Goal: Contribute content

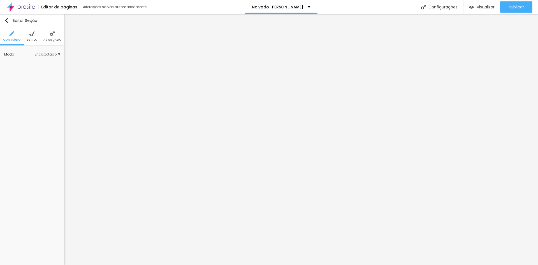
click at [35, 40] on span "Estilo" at bounding box center [32, 39] width 11 height 3
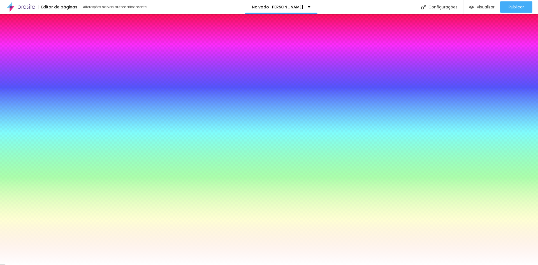
click at [31, 78] on span "Trocar imagem" at bounding box center [27, 79] width 36 height 7
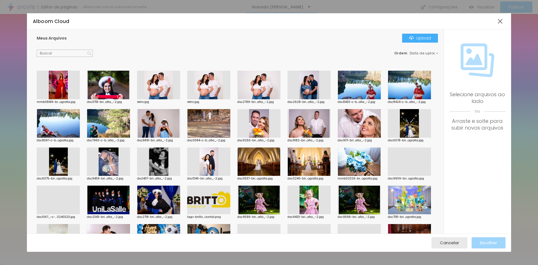
scroll to position [84, 0]
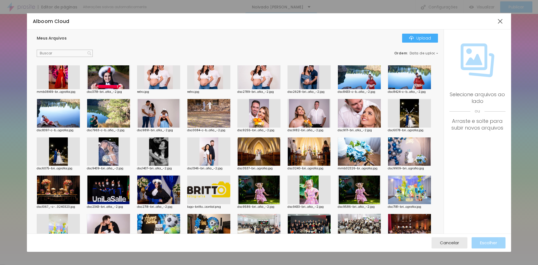
click at [180, 151] on div at bounding box center [158, 151] width 43 height 29
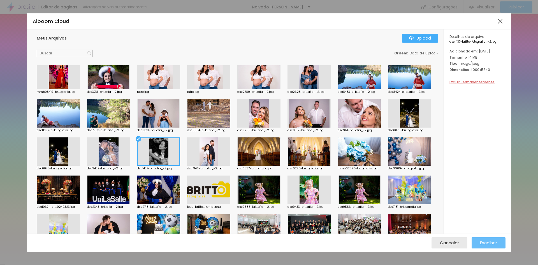
click at [492, 242] on span "Escolher" at bounding box center [488, 242] width 17 height 5
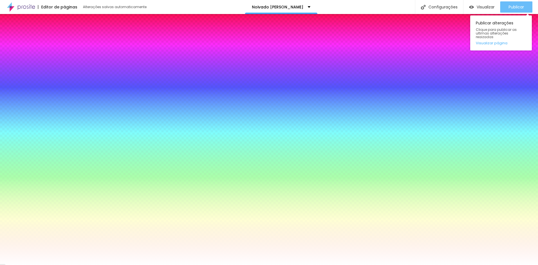
click at [509, 5] on span "Publicar" at bounding box center [515, 7] width 15 height 4
click at [513, 6] on span "Publicar" at bounding box center [515, 7] width 15 height 4
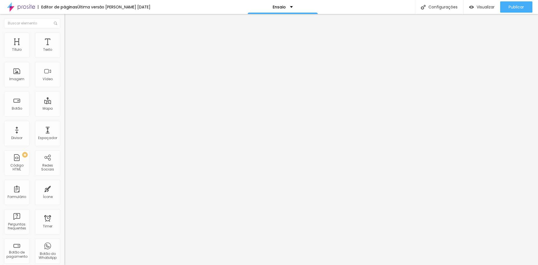
click at [64, 34] on li "Estilo" at bounding box center [96, 35] width 64 height 6
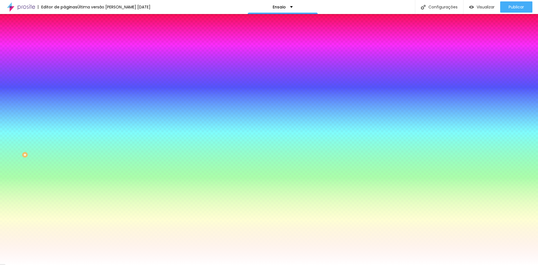
click at [64, 52] on span "Trocar imagem" at bounding box center [79, 49] width 31 height 5
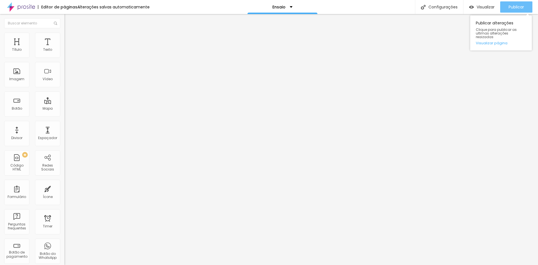
click at [513, 7] on span "Publicar" at bounding box center [515, 7] width 15 height 4
